Goal: Information Seeking & Learning: Find specific page/section

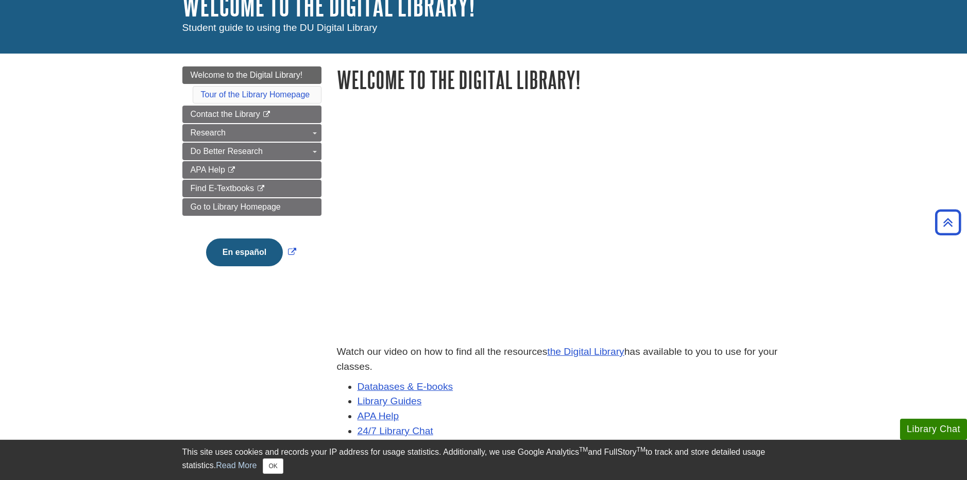
scroll to position [76, 0]
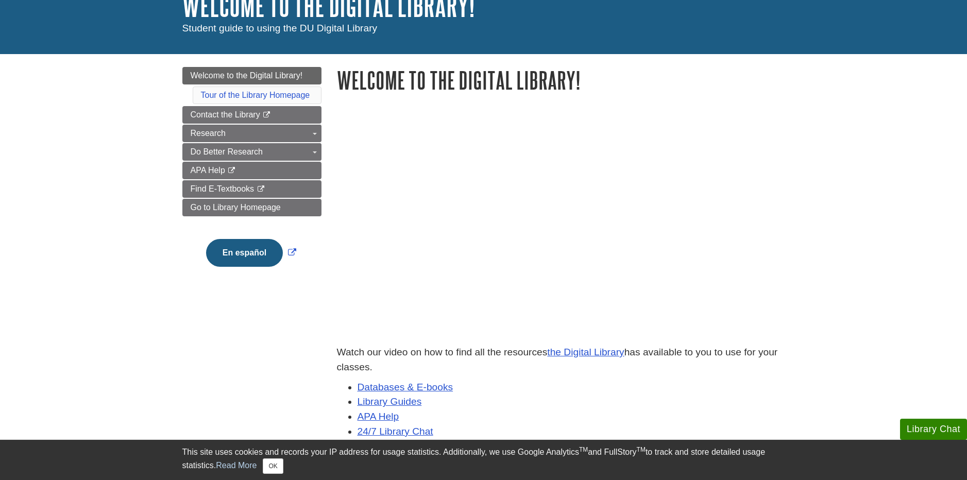
click at [843, 176] on body "Library Chat This site uses cookies and records your IP address for usage stati…" at bounding box center [483, 356] width 967 height 865
click at [311, 149] on link "Toggle Dropdown" at bounding box center [314, 152] width 14 height 18
click at [315, 134] on span "Guide Page Menu" at bounding box center [315, 134] width 4 height 2
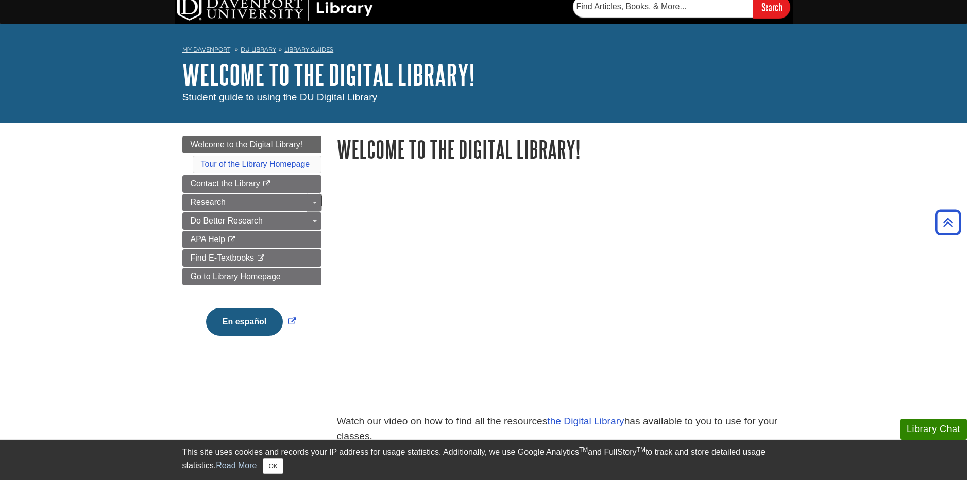
scroll to position [0, 0]
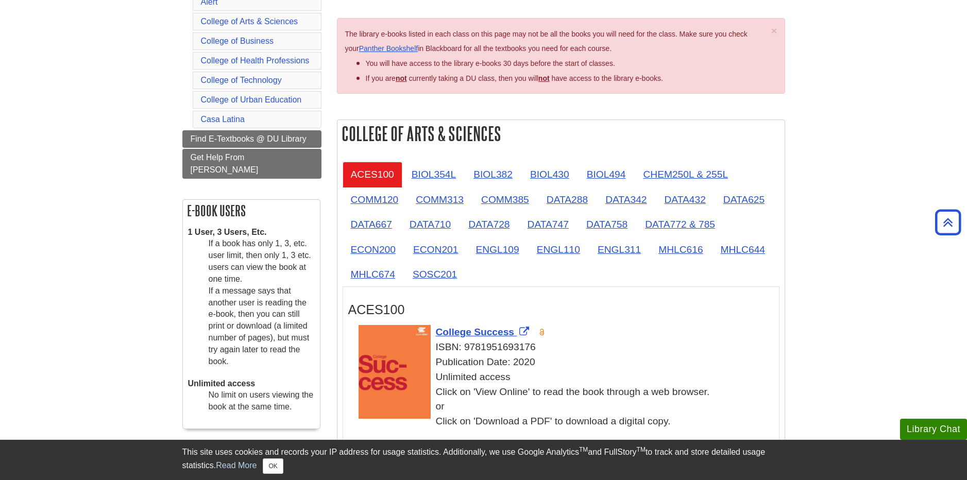
scroll to position [52, 0]
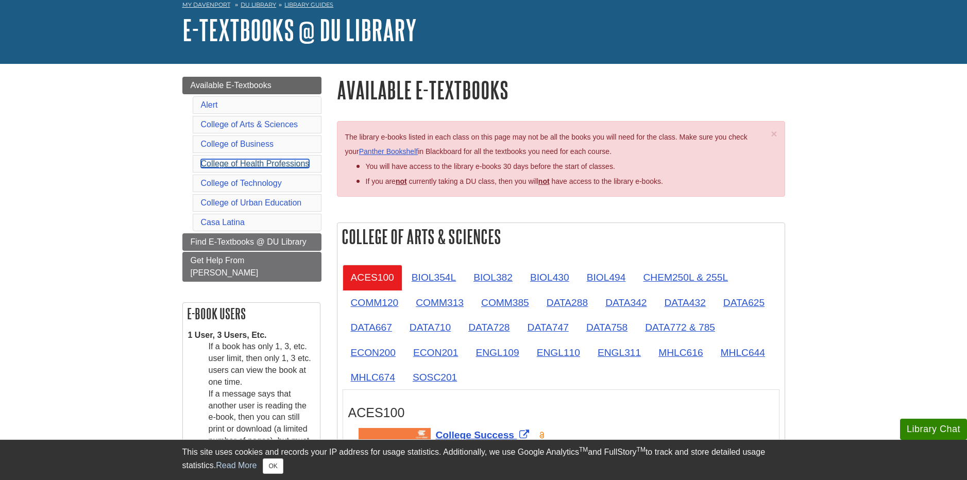
click at [285, 162] on link "College of Health Professions" at bounding box center [255, 163] width 109 height 9
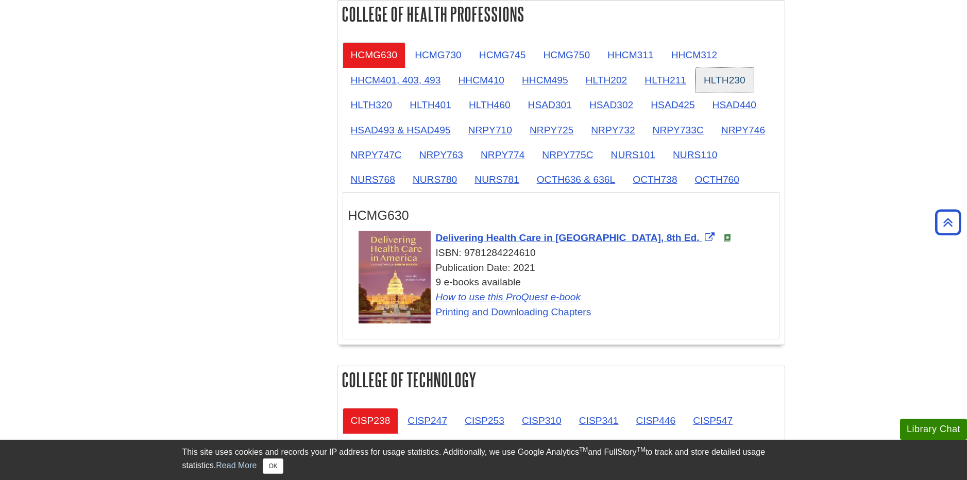
click at [731, 82] on link "HLTH230" at bounding box center [725, 79] width 58 height 25
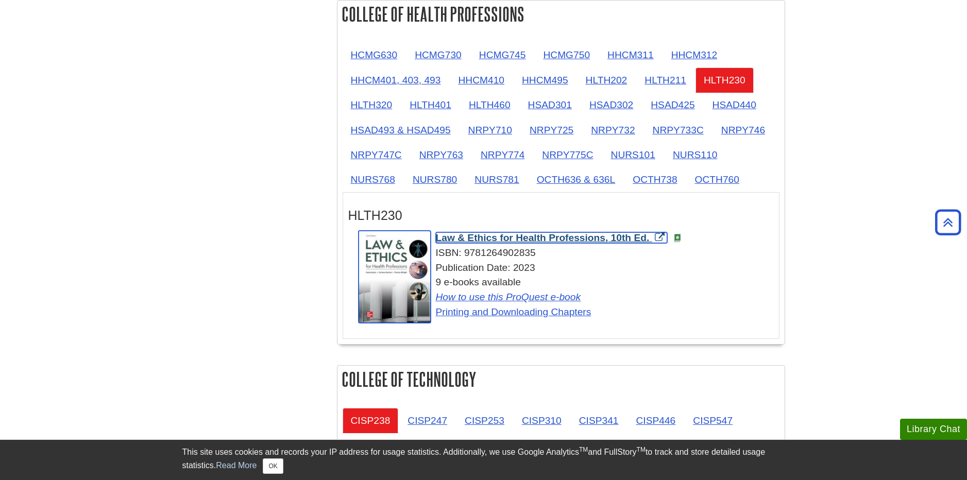
click at [498, 242] on span "Law & Ethics for Health Professions, 10th Ed." at bounding box center [543, 237] width 214 height 11
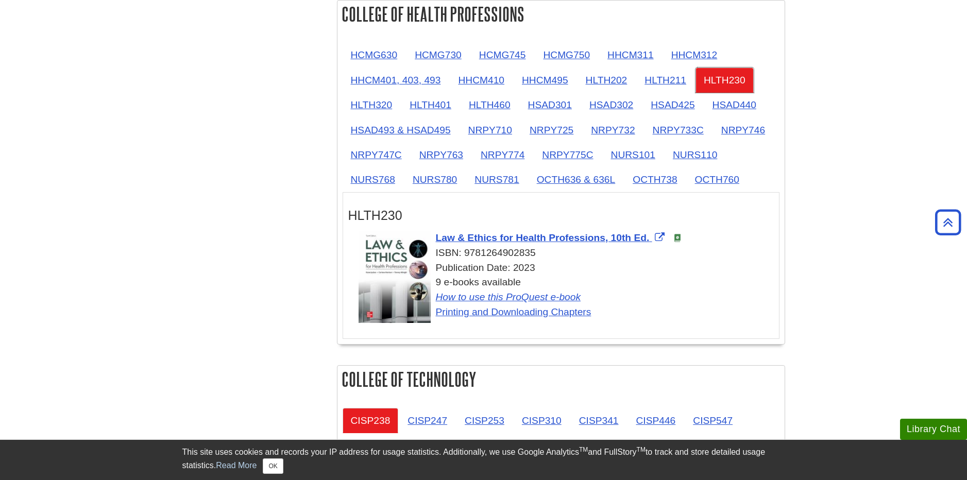
click at [720, 78] on link "HLTH230" at bounding box center [725, 79] width 58 height 25
